Goal: Book appointment/travel/reservation

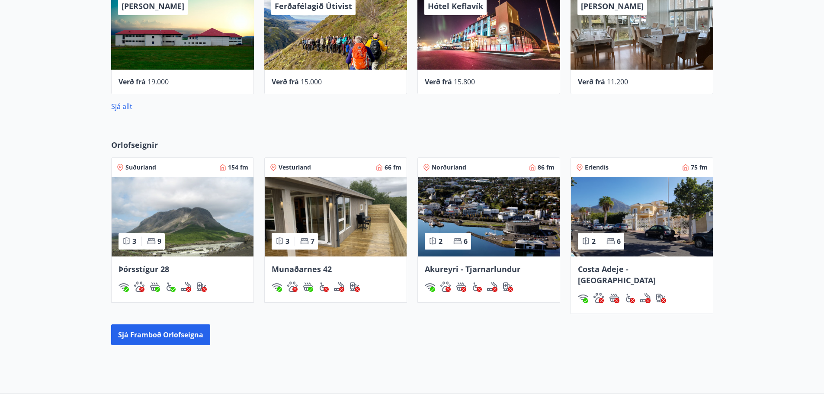
scroll to position [389, 0]
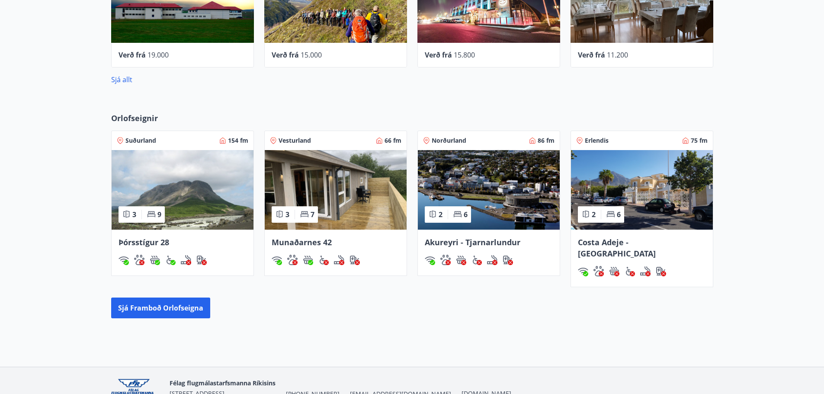
click at [152, 235] on div "Þórsstígur 28" at bounding box center [183, 253] width 142 height 46
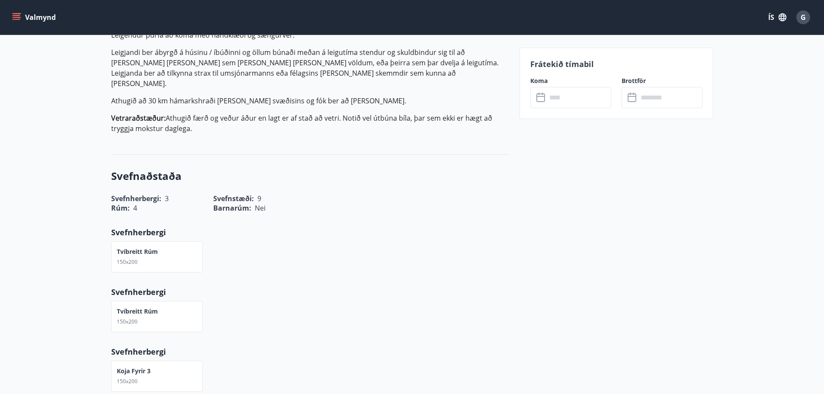
scroll to position [389, 0]
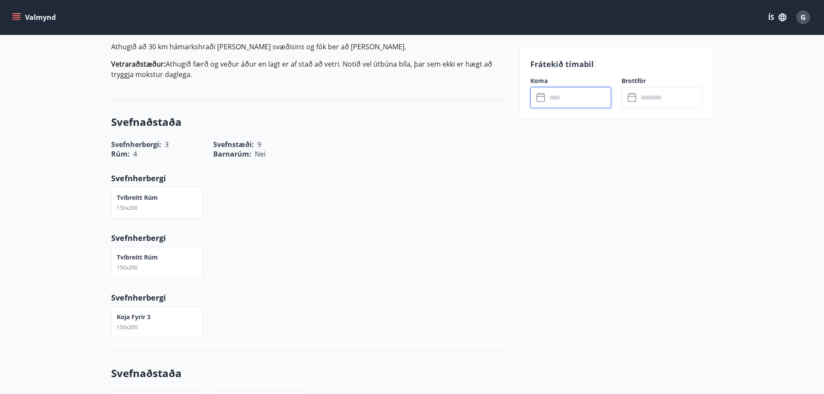
click at [567, 99] on input "text" at bounding box center [579, 97] width 64 height 21
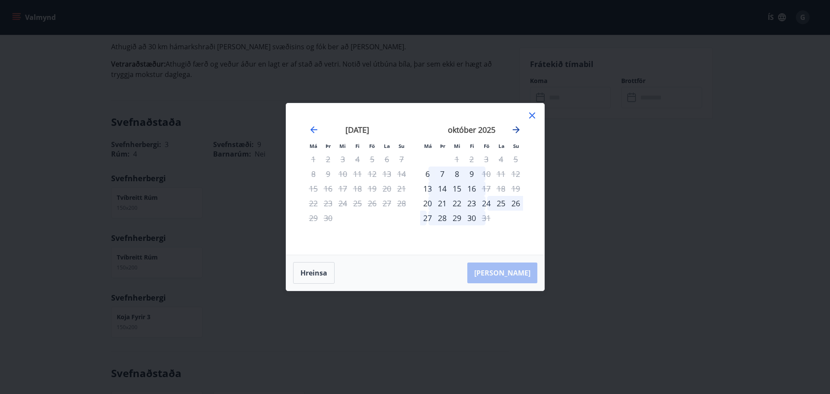
click at [512, 128] on icon "Move forward to switch to the next month." at bounding box center [516, 130] width 10 height 10
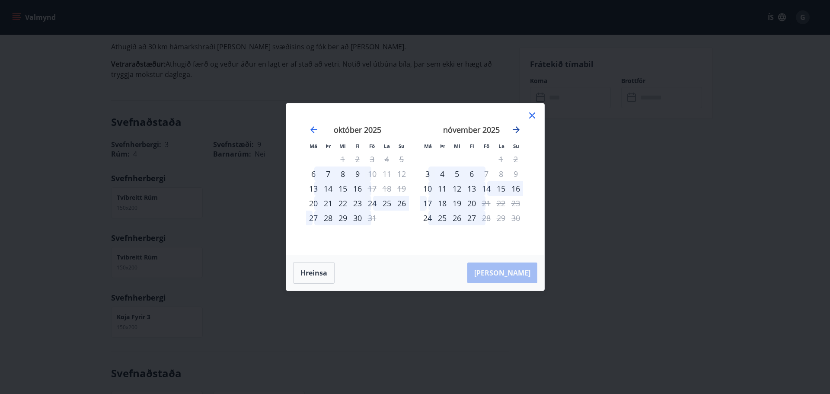
click at [512, 128] on icon "Move forward to switch to the next month." at bounding box center [516, 130] width 10 height 10
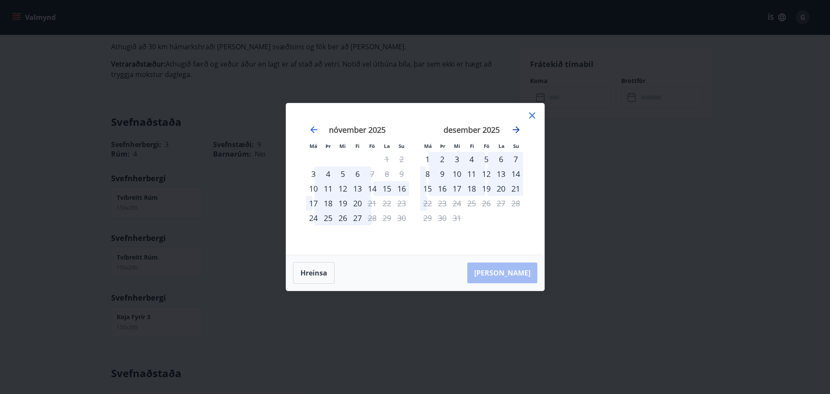
click at [512, 128] on icon "Move forward to switch to the next month." at bounding box center [516, 130] width 10 height 10
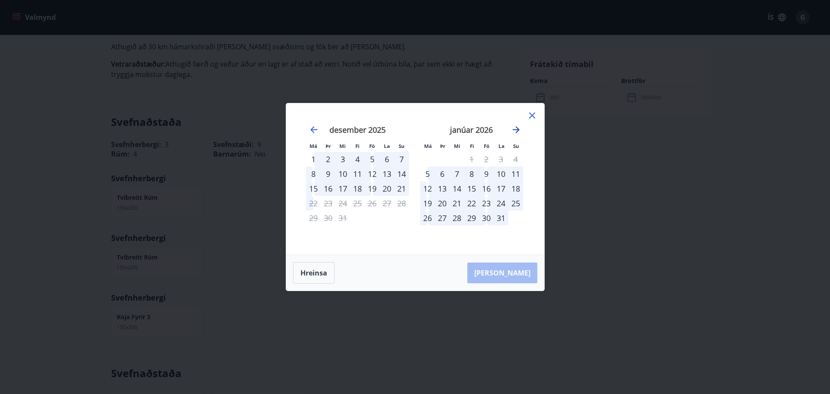
click at [512, 128] on icon "Move forward to switch to the next month." at bounding box center [516, 130] width 10 height 10
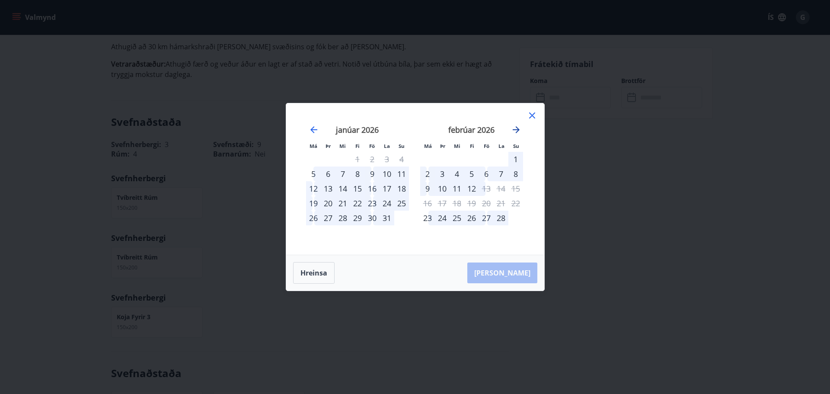
click at [512, 128] on icon "Move forward to switch to the next month." at bounding box center [516, 130] width 10 height 10
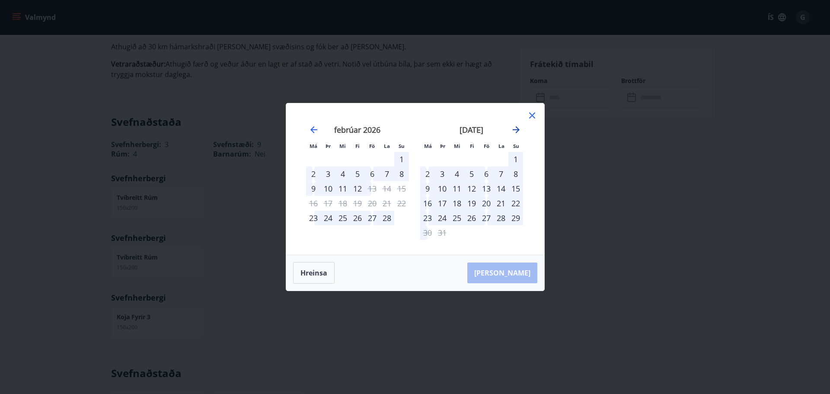
click at [512, 128] on icon "Move forward to switch to the next month." at bounding box center [516, 130] width 10 height 10
click at [460, 204] on div "22" at bounding box center [457, 203] width 15 height 15
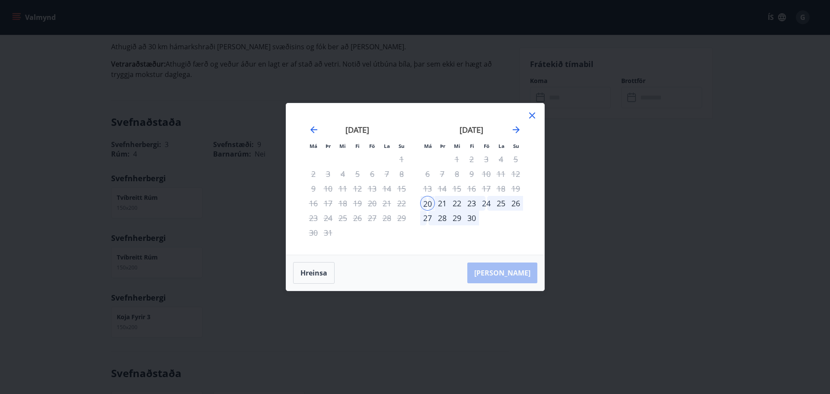
click at [433, 217] on div "27" at bounding box center [427, 218] width 15 height 15
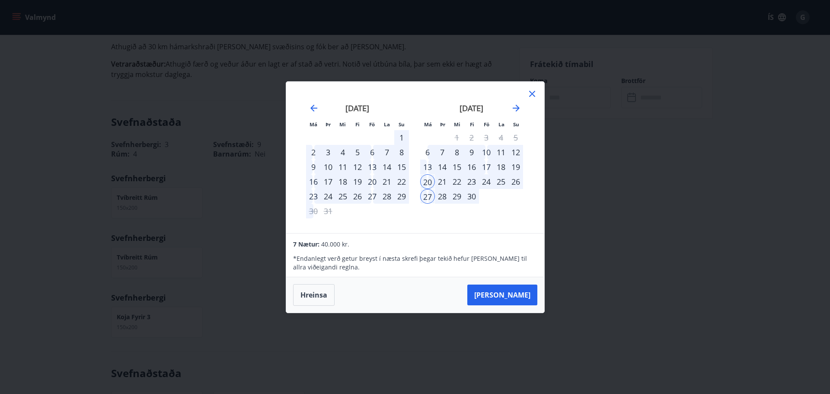
click at [442, 186] on div "21" at bounding box center [442, 181] width 15 height 15
click at [451, 183] on div "22" at bounding box center [457, 181] width 15 height 15
click at [532, 94] on icon at bounding box center [532, 94] width 6 height 6
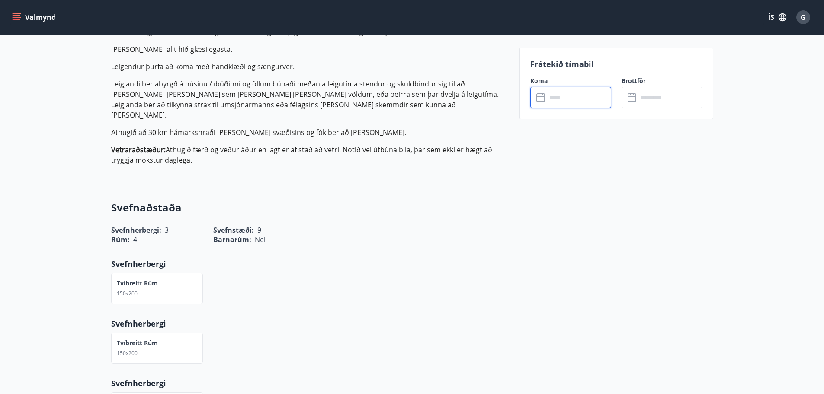
scroll to position [303, 0]
click at [554, 96] on input "text" at bounding box center [579, 97] width 64 height 21
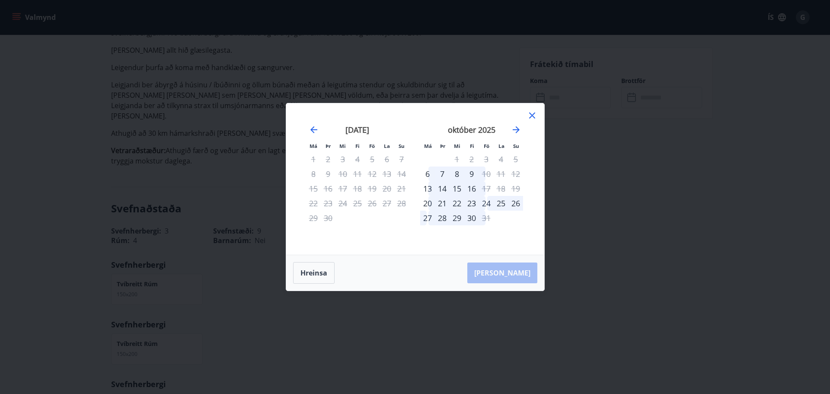
click at [502, 203] on div "25" at bounding box center [501, 203] width 15 height 15
click at [459, 205] on div "22" at bounding box center [457, 203] width 15 height 15
click at [317, 272] on button "Hreinsa" at bounding box center [314, 273] width 42 height 22
click at [458, 205] on div "22" at bounding box center [457, 203] width 15 height 15
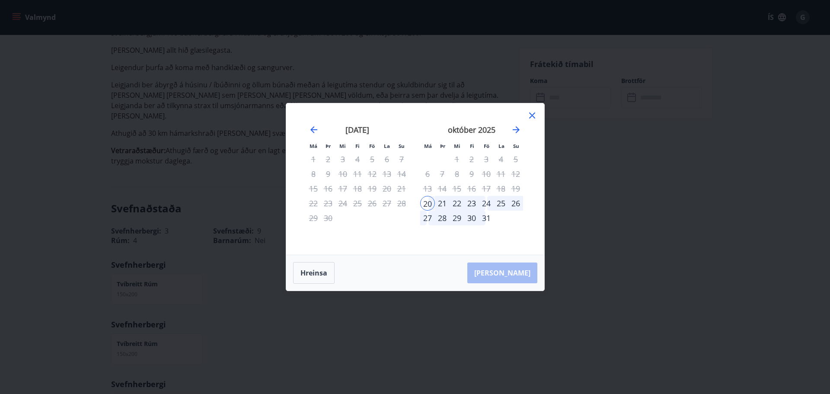
click at [515, 205] on div "26" at bounding box center [516, 203] width 15 height 15
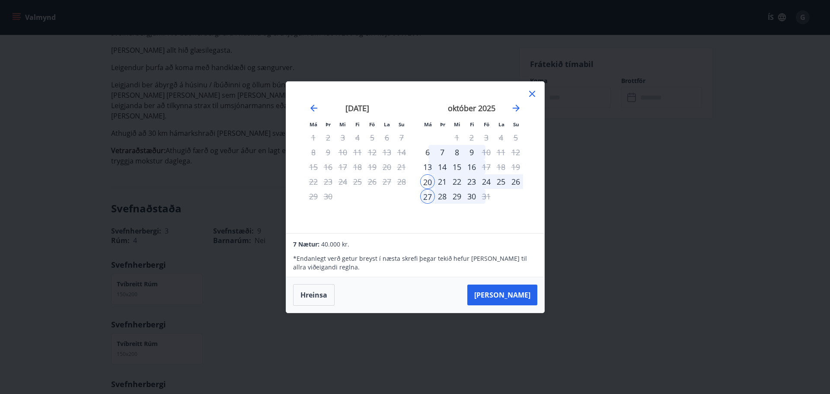
click at [532, 96] on icon at bounding box center [532, 94] width 10 height 10
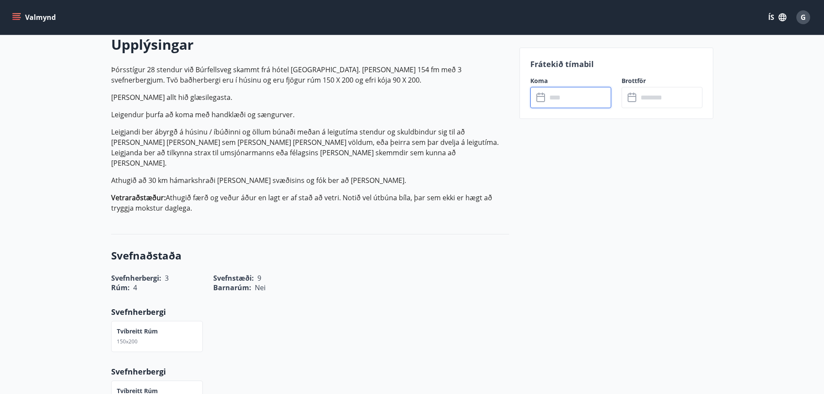
scroll to position [195, 0]
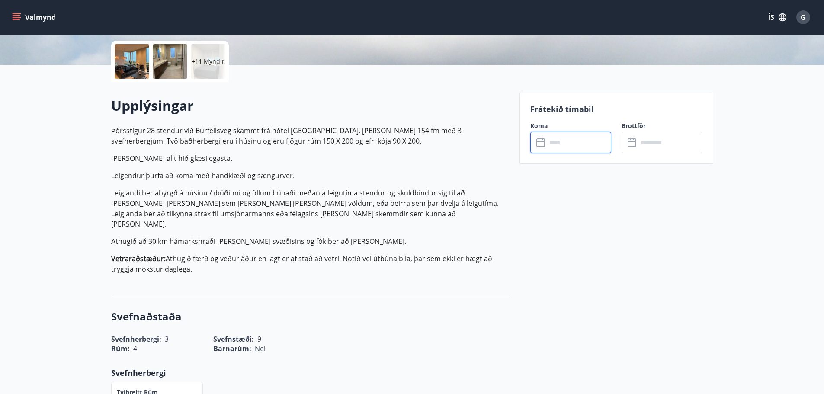
click at [574, 145] on input "text" at bounding box center [579, 142] width 64 height 21
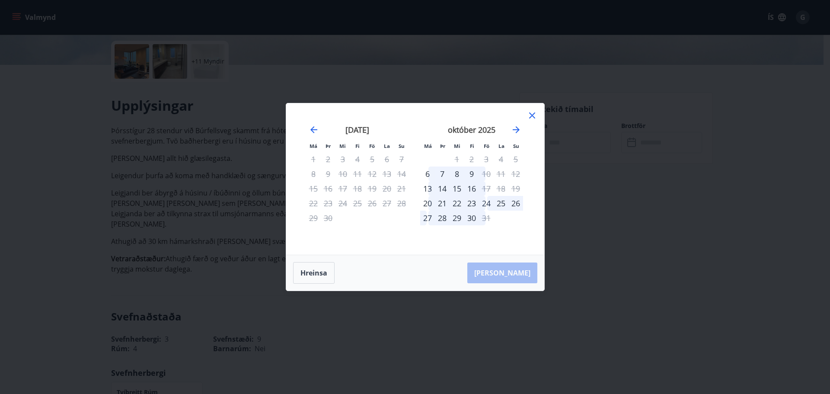
click at [308, 129] on div "september 2025" at bounding box center [357, 133] width 103 height 38
click at [311, 128] on icon "Move backward to switch to the previous month." at bounding box center [314, 130] width 10 height 10
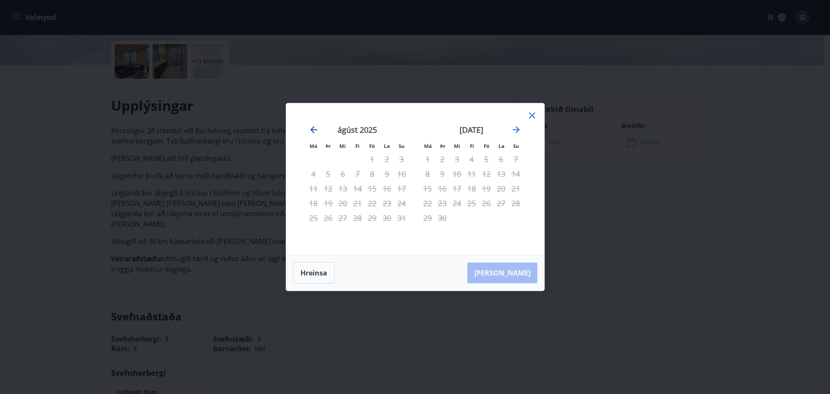
click at [311, 128] on icon "Move backward to switch to the previous month." at bounding box center [314, 130] width 10 height 10
click at [519, 131] on icon "Move forward to switch to the next month." at bounding box center [516, 130] width 10 height 10
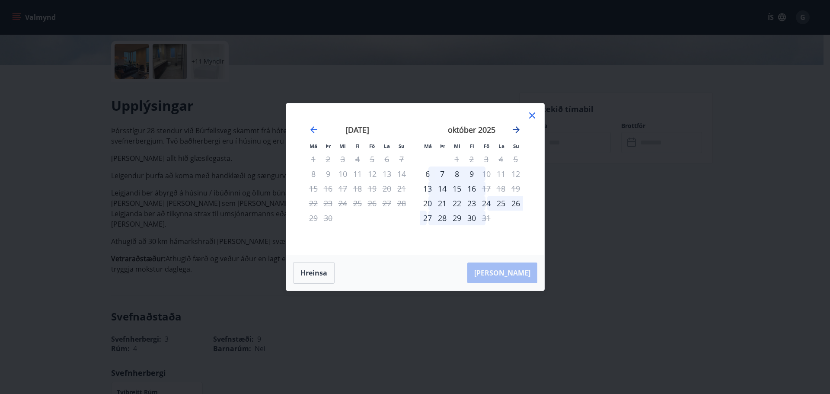
click at [519, 131] on icon "Move forward to switch to the next month." at bounding box center [516, 130] width 10 height 10
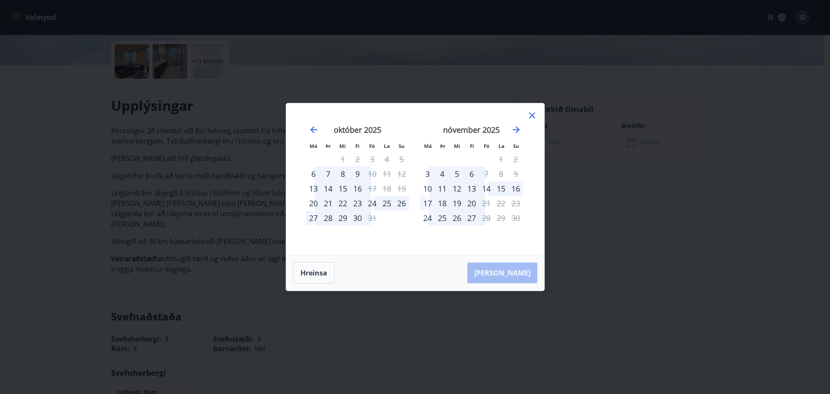
click at [472, 188] on div "13" at bounding box center [472, 188] width 15 height 15
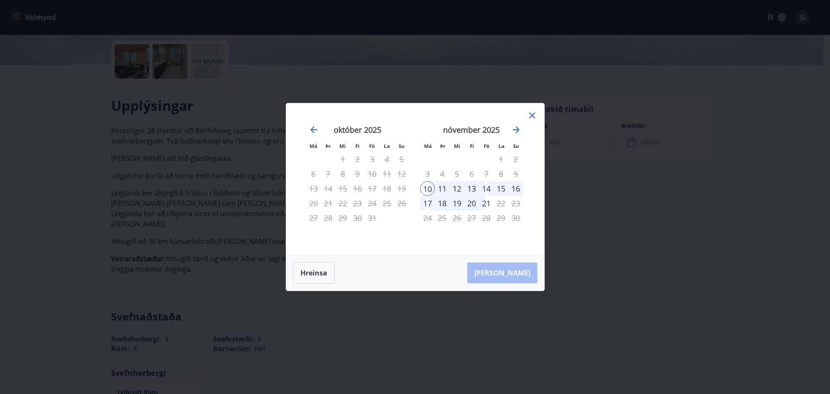
click at [487, 187] on div "14" at bounding box center [486, 188] width 15 height 15
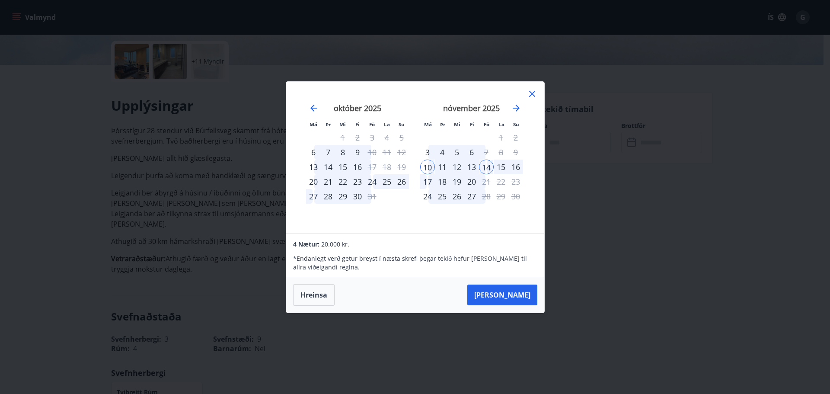
click at [533, 93] on icon at bounding box center [532, 94] width 6 height 6
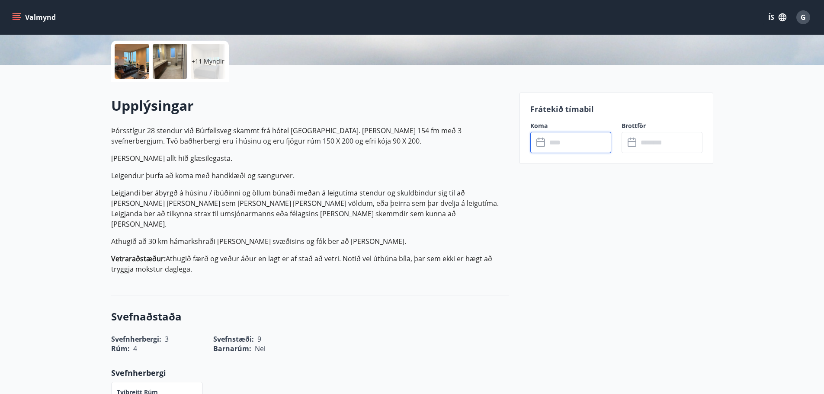
click at [573, 138] on input "text" at bounding box center [579, 142] width 64 height 21
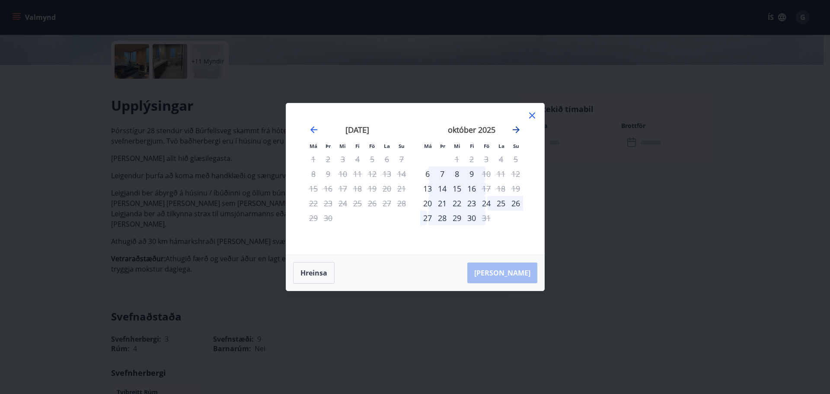
click at [517, 130] on icon "Move forward to switch to the next month." at bounding box center [516, 129] width 7 height 7
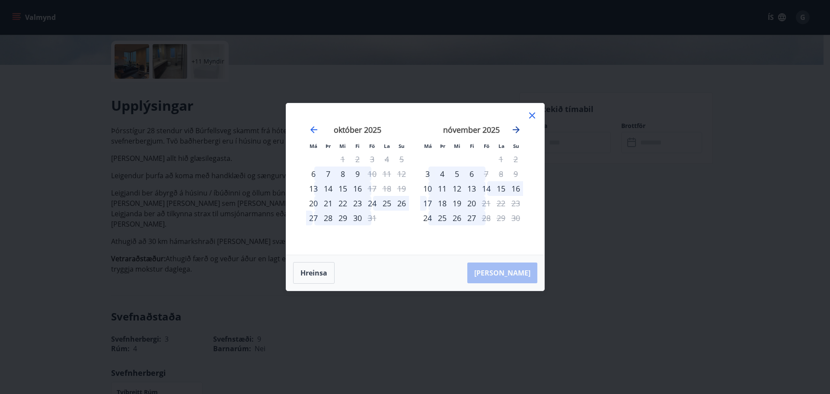
click at [517, 130] on icon "Move forward to switch to the next month." at bounding box center [516, 129] width 7 height 7
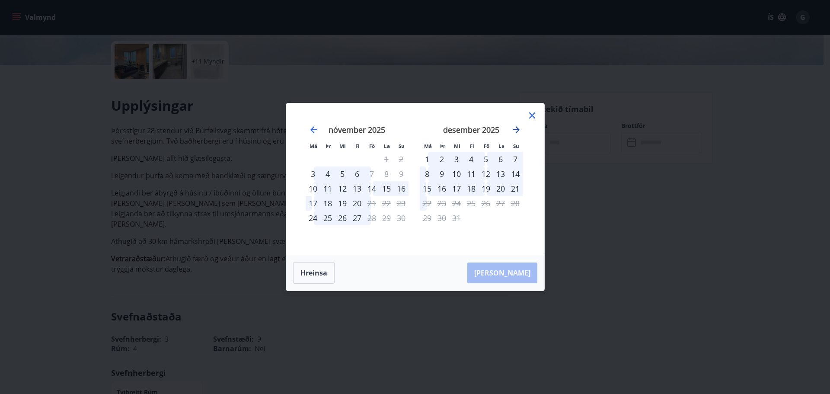
click at [517, 130] on icon "Move forward to switch to the next month." at bounding box center [516, 129] width 7 height 7
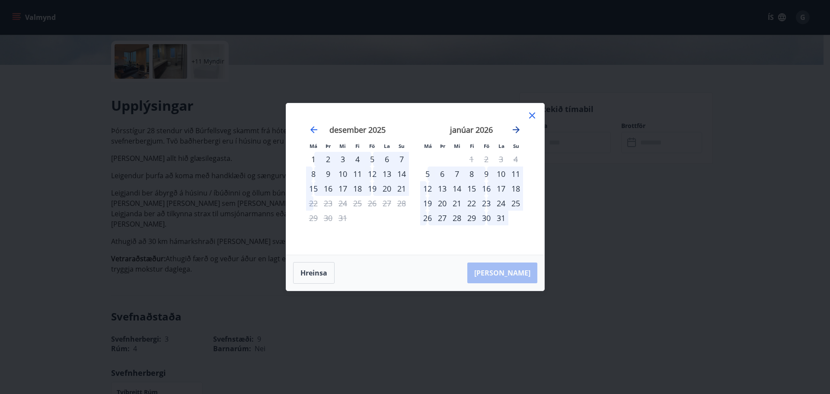
click at [517, 130] on icon "Move forward to switch to the next month." at bounding box center [516, 129] width 7 height 7
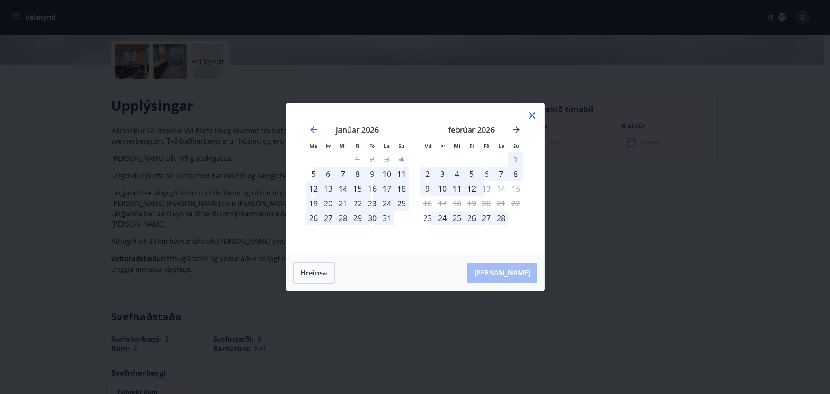
click at [517, 130] on icon "Move forward to switch to the next month." at bounding box center [516, 129] width 7 height 7
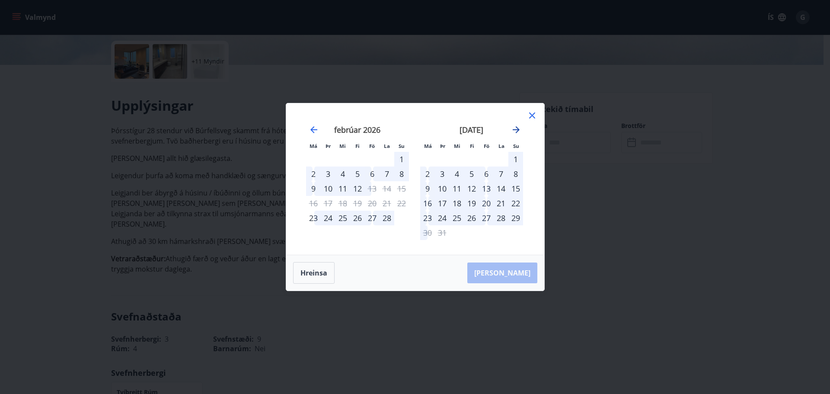
click at [518, 133] on icon "Move forward to switch to the next month." at bounding box center [516, 130] width 10 height 10
click at [458, 204] on div "22" at bounding box center [457, 203] width 15 height 15
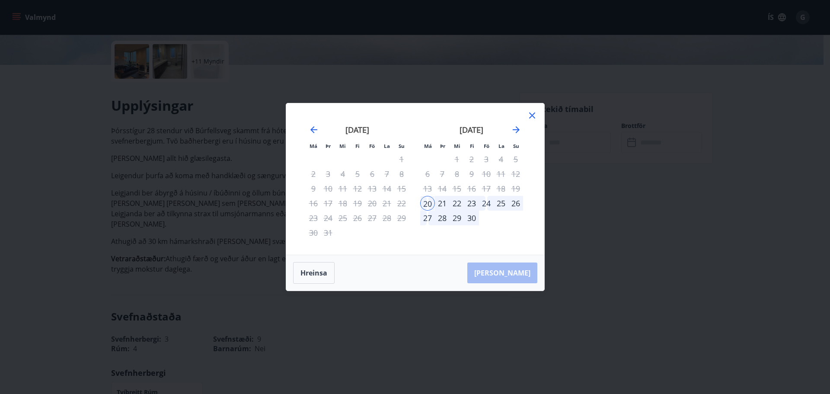
click at [516, 204] on div "26" at bounding box center [516, 203] width 15 height 15
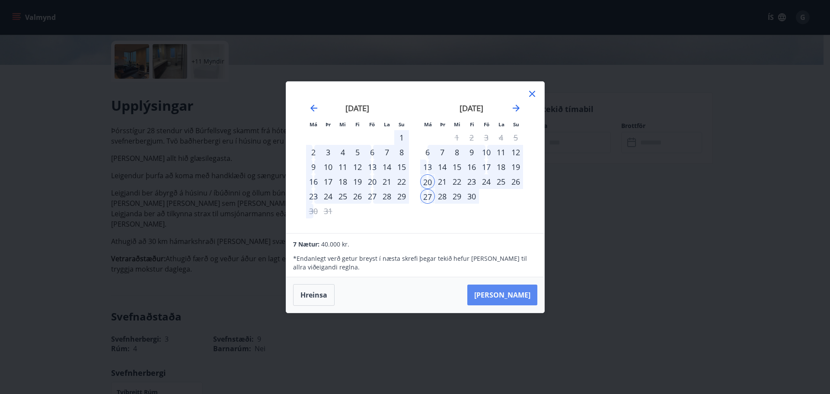
click at [509, 295] on button "Taka Frá" at bounding box center [503, 295] width 70 height 21
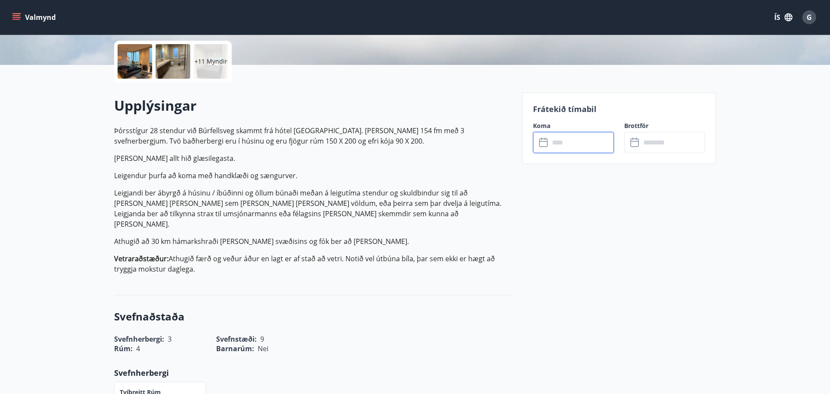
type input "******"
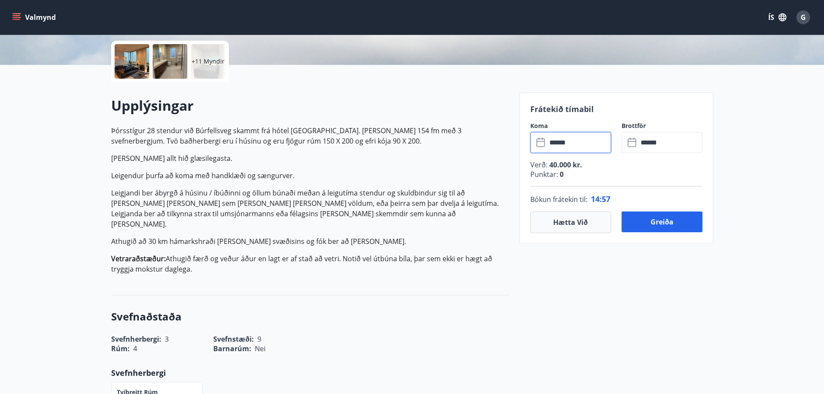
click at [567, 141] on input "******" at bounding box center [579, 142] width 64 height 21
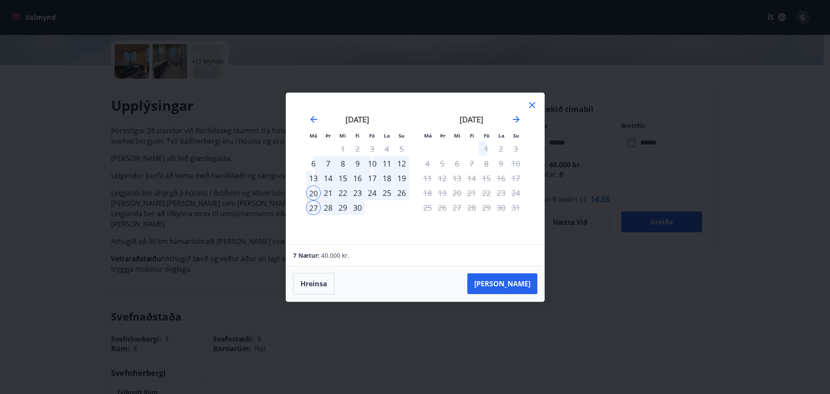
click at [345, 194] on div "22" at bounding box center [343, 193] width 15 height 15
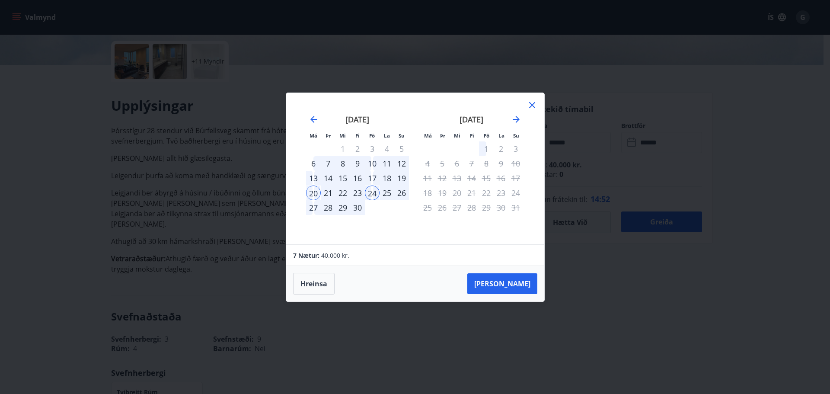
click at [345, 194] on div "22" at bounding box center [343, 193] width 15 height 15
click at [533, 104] on icon at bounding box center [532, 105] width 6 height 6
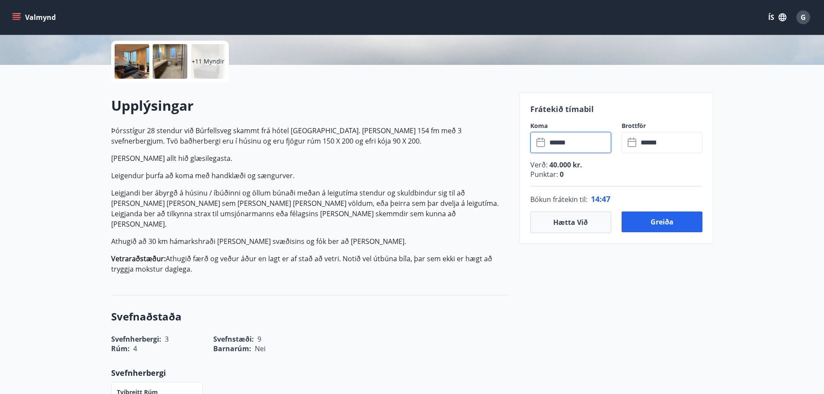
click at [564, 141] on input "******" at bounding box center [579, 142] width 64 height 21
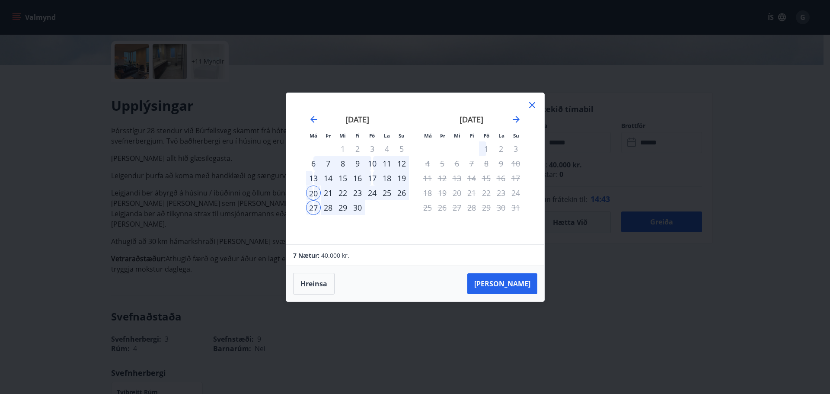
click at [530, 105] on icon at bounding box center [532, 105] width 10 height 10
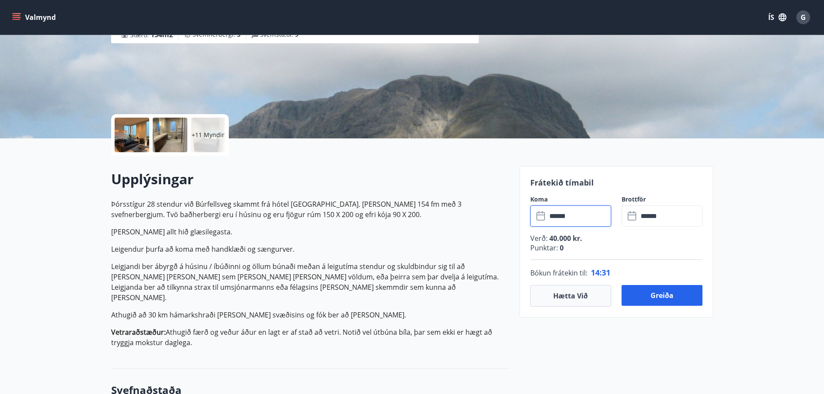
scroll to position [108, 0]
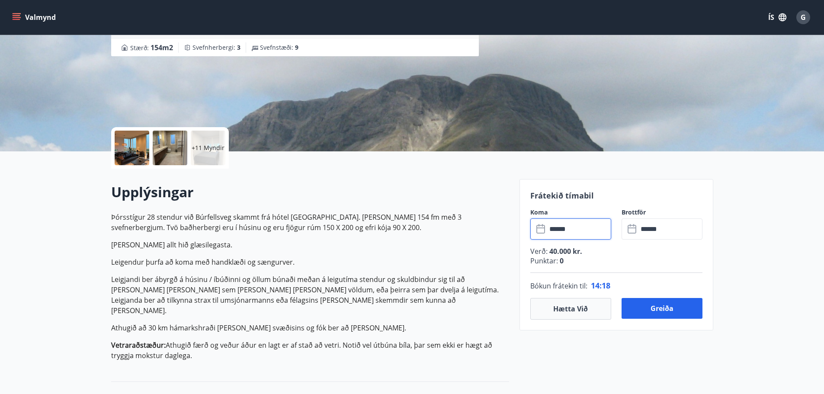
click at [593, 226] on input "******" at bounding box center [579, 228] width 64 height 21
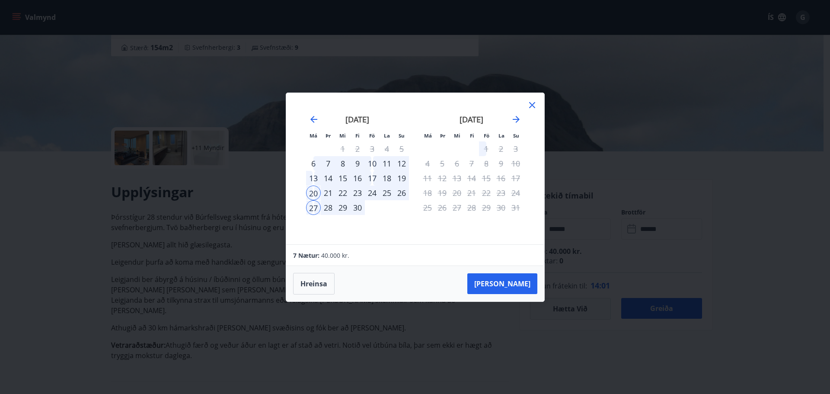
click at [372, 193] on div "24" at bounding box center [372, 193] width 15 height 15
click at [341, 194] on div "22" at bounding box center [343, 193] width 15 height 15
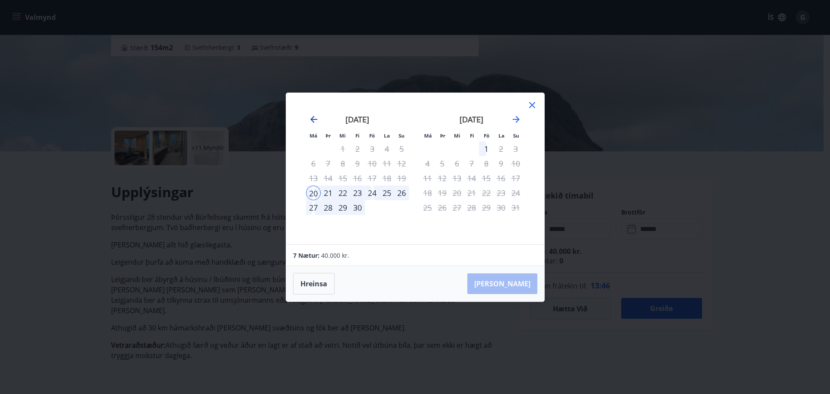
click at [314, 117] on icon "Move backward to switch to the previous month." at bounding box center [314, 119] width 10 height 10
click at [311, 121] on icon "Move backward to switch to the previous month." at bounding box center [314, 119] width 10 height 10
click at [532, 106] on icon at bounding box center [532, 105] width 10 height 10
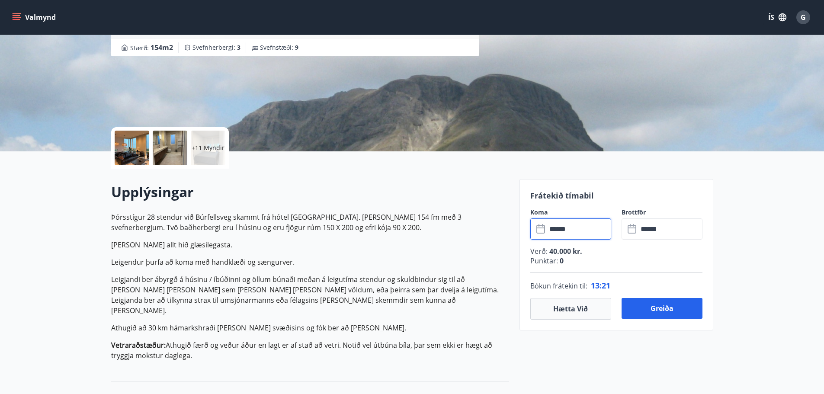
click at [571, 232] on input "******" at bounding box center [579, 228] width 64 height 21
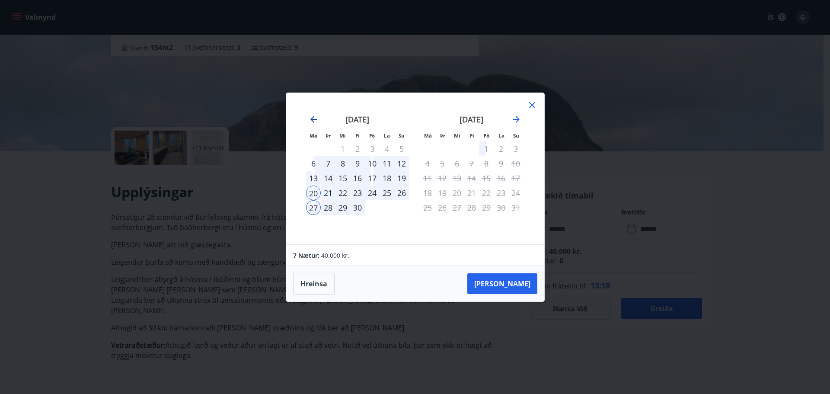
click at [313, 121] on icon "Move backward to switch to the previous month." at bounding box center [314, 119] width 7 height 7
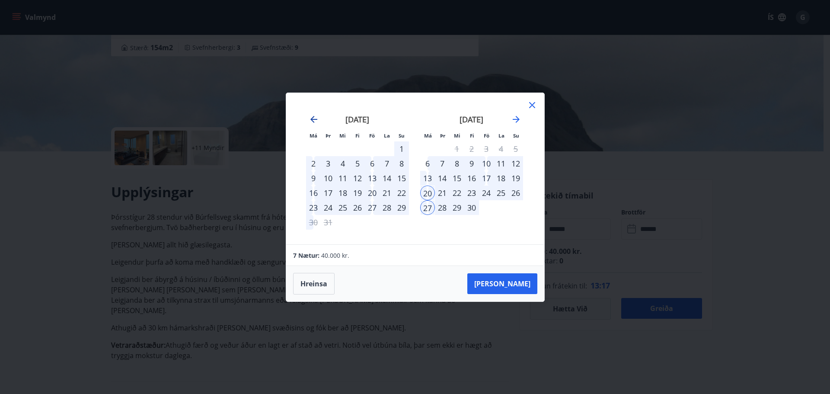
click at [313, 121] on icon "Move backward to switch to the previous month." at bounding box center [314, 119] width 7 height 7
click at [517, 119] on icon "Move forward to switch to the next month." at bounding box center [516, 119] width 7 height 7
click at [532, 102] on icon at bounding box center [532, 105] width 10 height 10
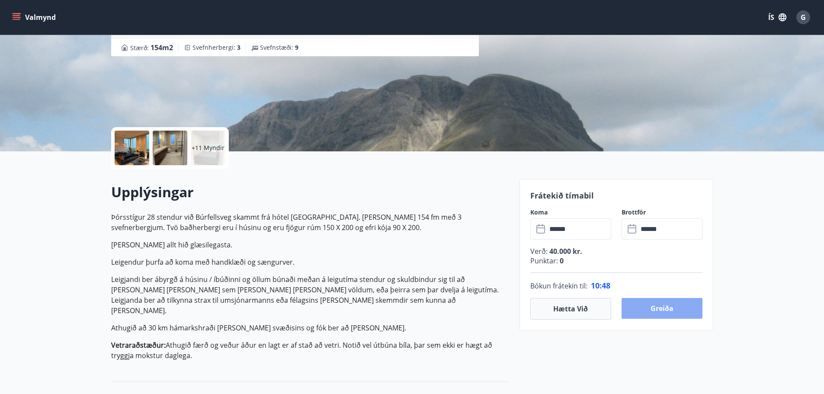
click at [671, 309] on button "Greiða" at bounding box center [662, 308] width 81 height 21
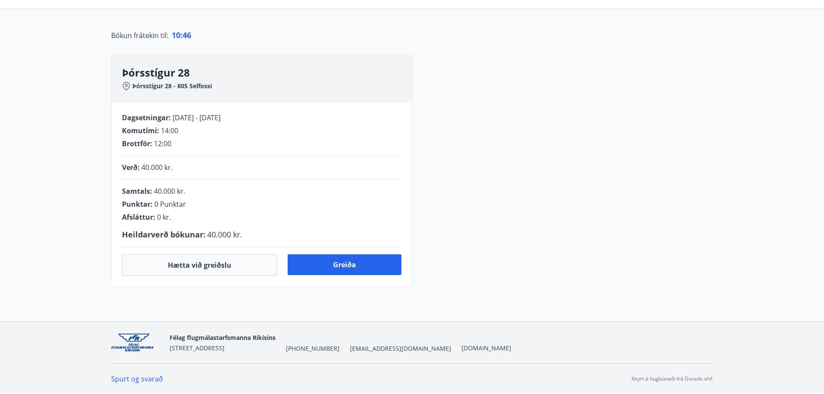
scroll to position [108, 0]
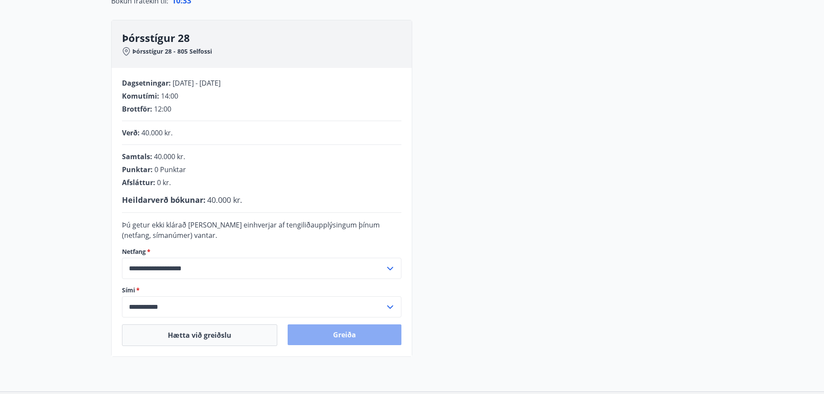
click at [322, 333] on button "Greiða" at bounding box center [345, 334] width 114 height 21
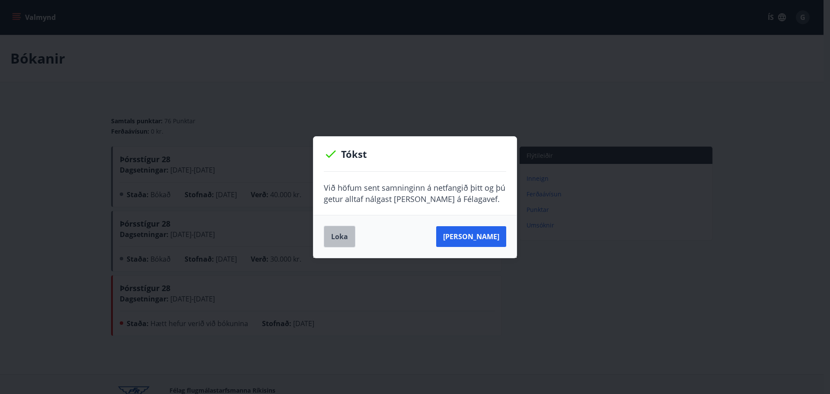
click at [338, 237] on button "Loka" at bounding box center [340, 237] width 32 height 22
